Goal: Navigation & Orientation: Find specific page/section

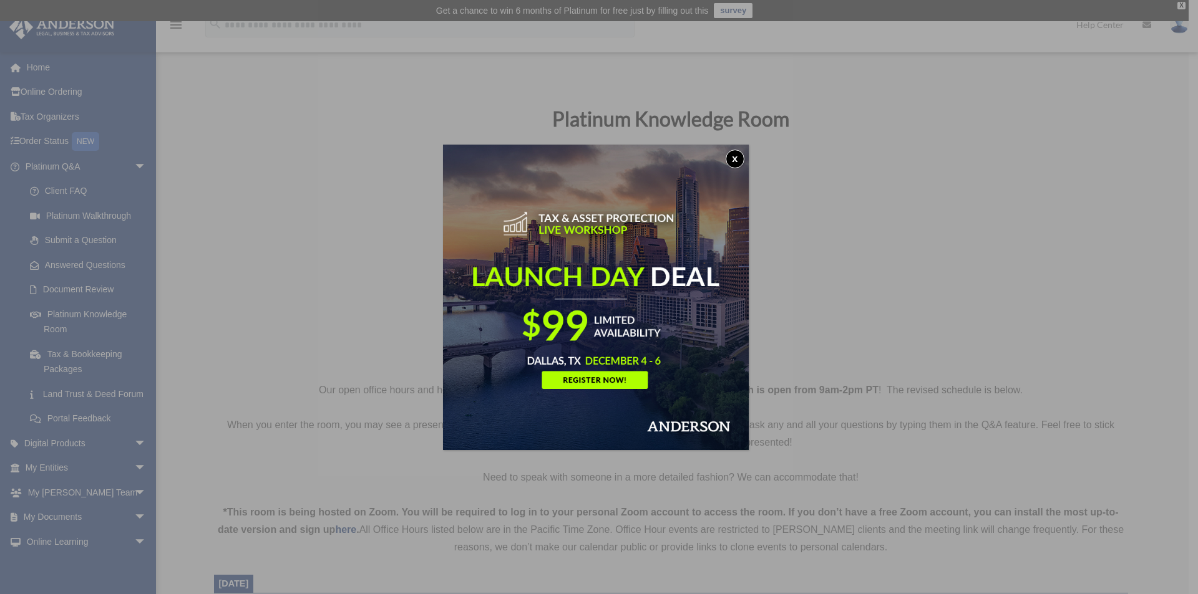
click at [737, 159] on button "x" at bounding box center [734, 159] width 19 height 19
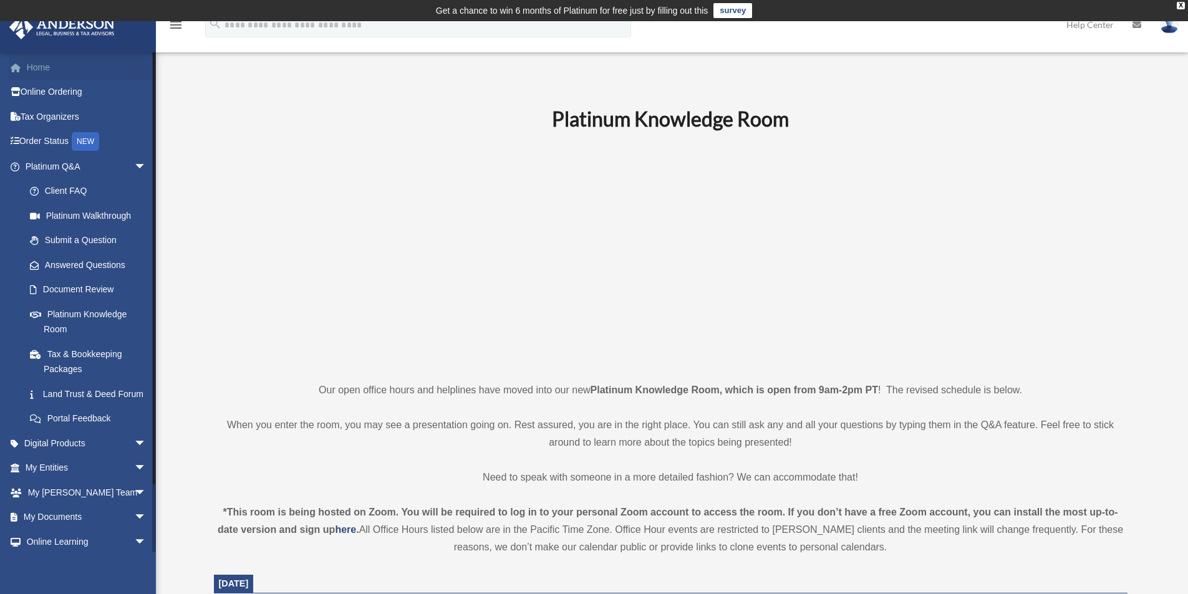
click at [46, 74] on link "Home" at bounding box center [87, 67] width 157 height 25
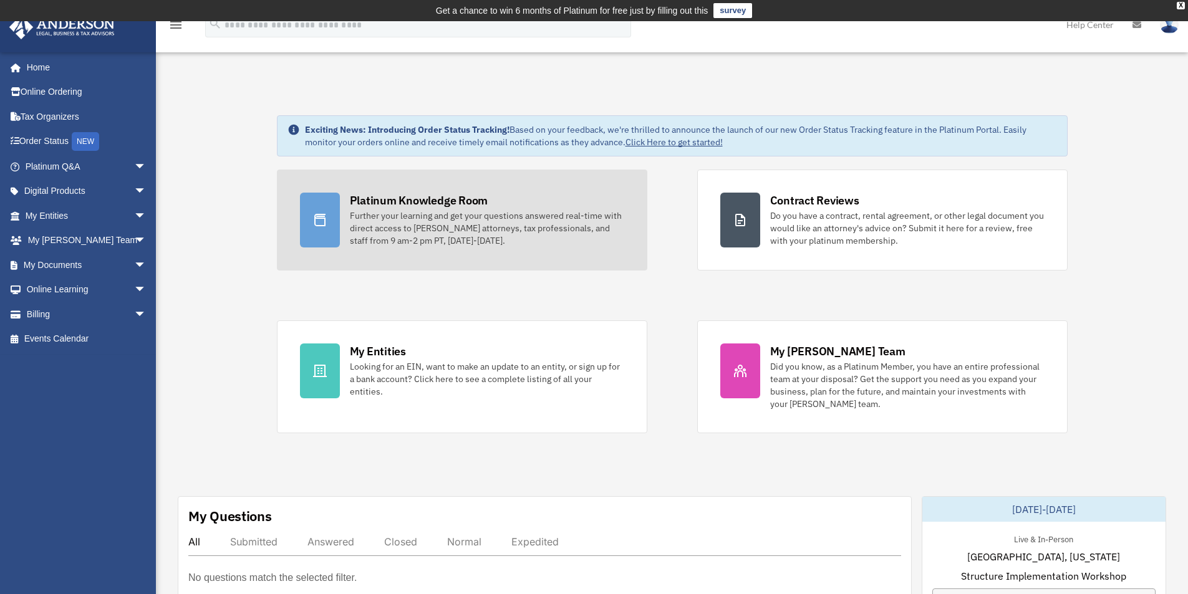
click at [451, 240] on div "Further your learning and get your questions answered real-time with direct acc…" at bounding box center [487, 228] width 274 height 37
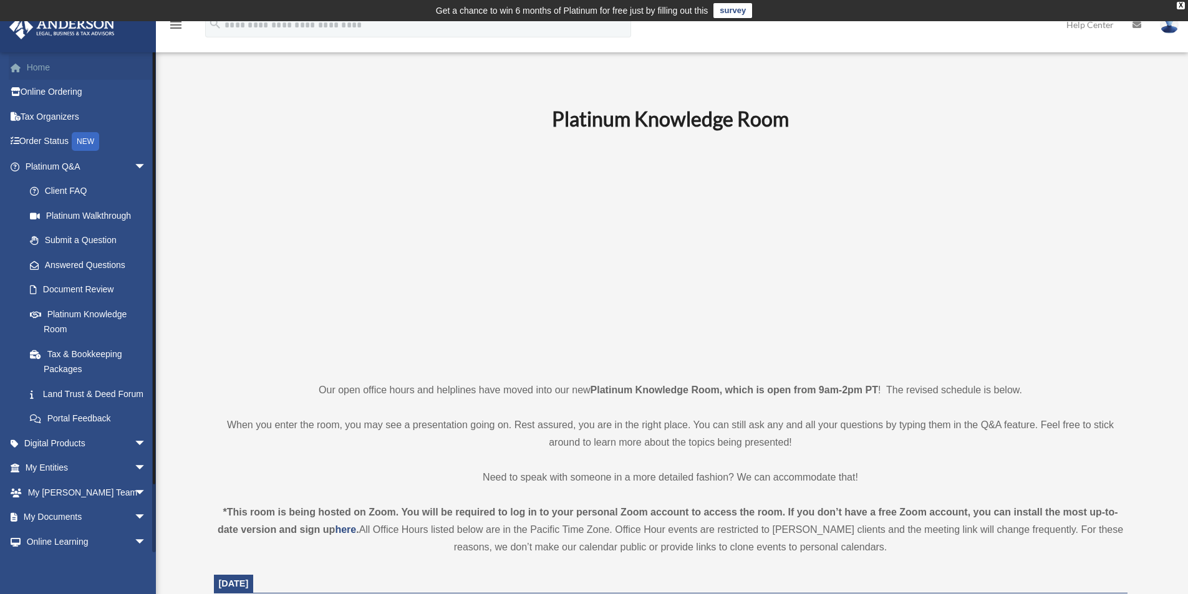
click at [31, 67] on link "Home" at bounding box center [87, 67] width 157 height 25
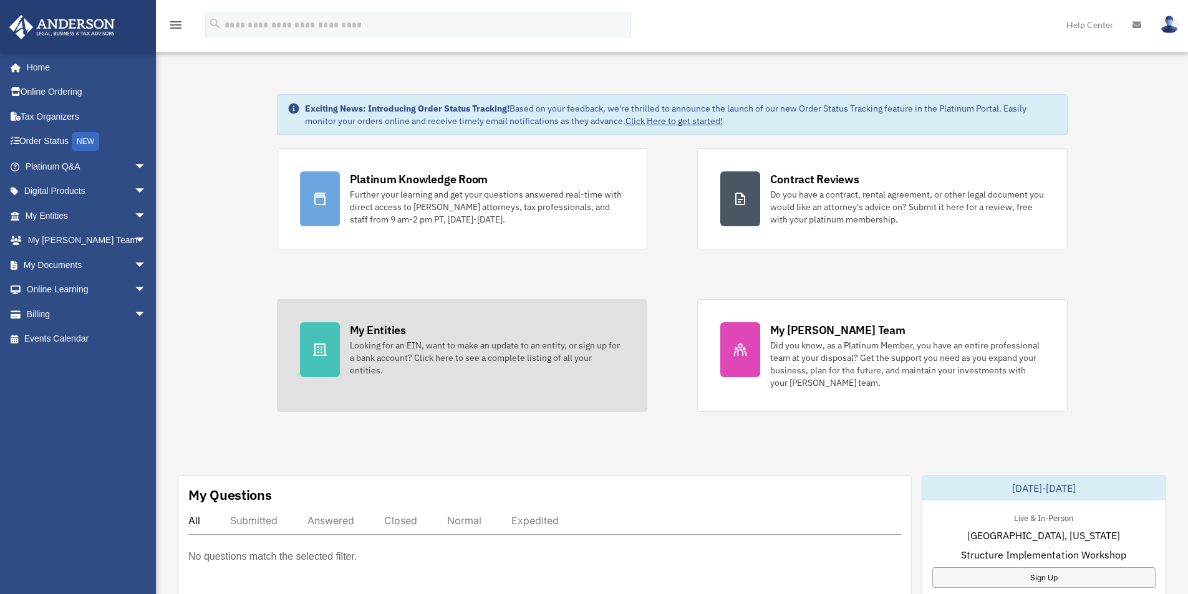
click at [468, 359] on div "Looking for an EIN, want to make an update to an entity, or sign up for a bank …" at bounding box center [487, 357] width 274 height 37
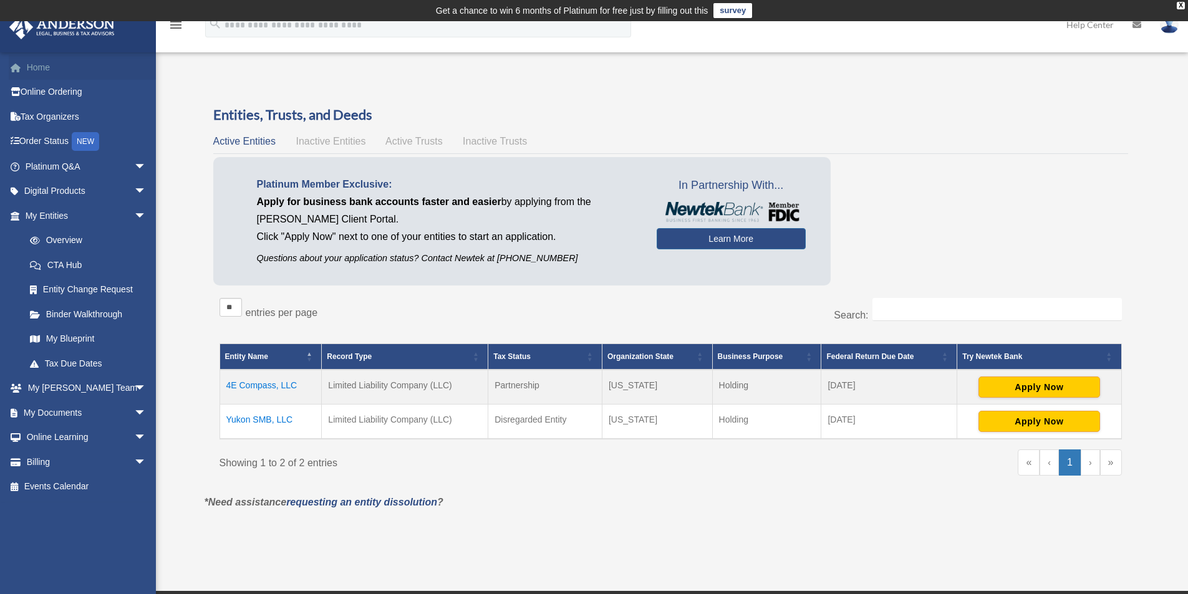
click at [44, 70] on link "Home" at bounding box center [87, 67] width 157 height 25
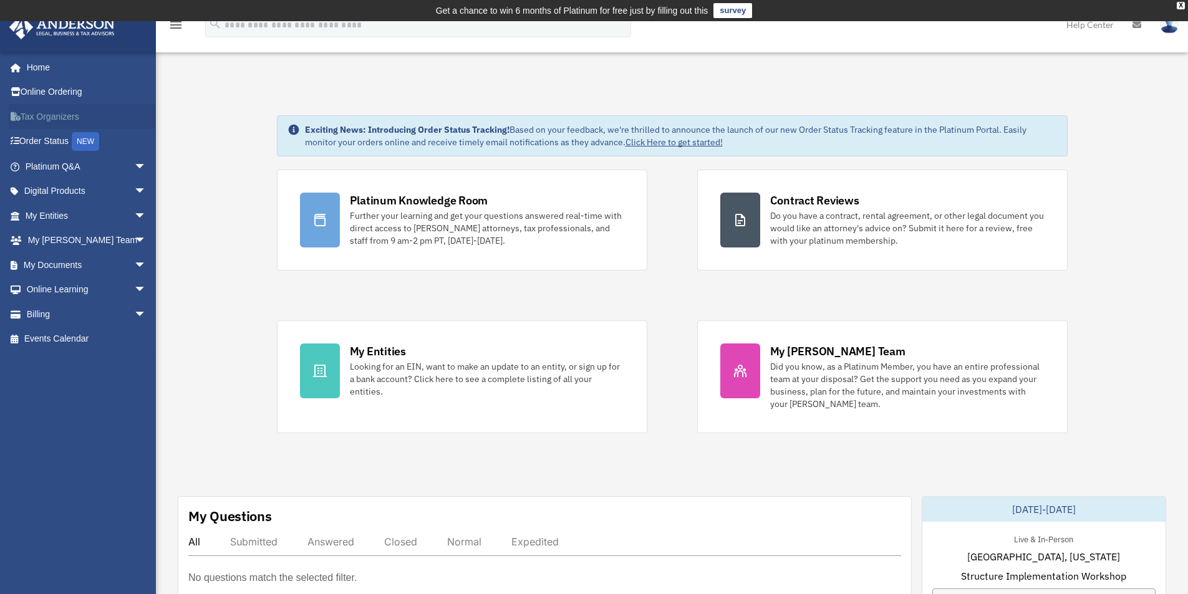
click at [57, 117] on link "Tax Organizers" at bounding box center [87, 116] width 157 height 25
